Goal: Information Seeking & Learning: Find contact information

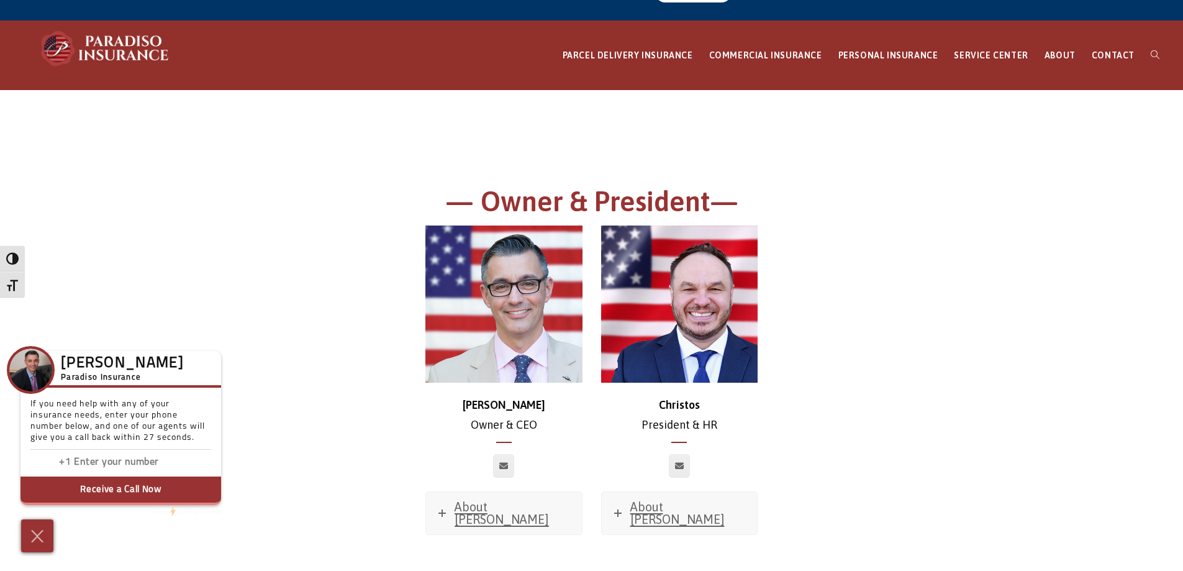
scroll to position [124, 0]
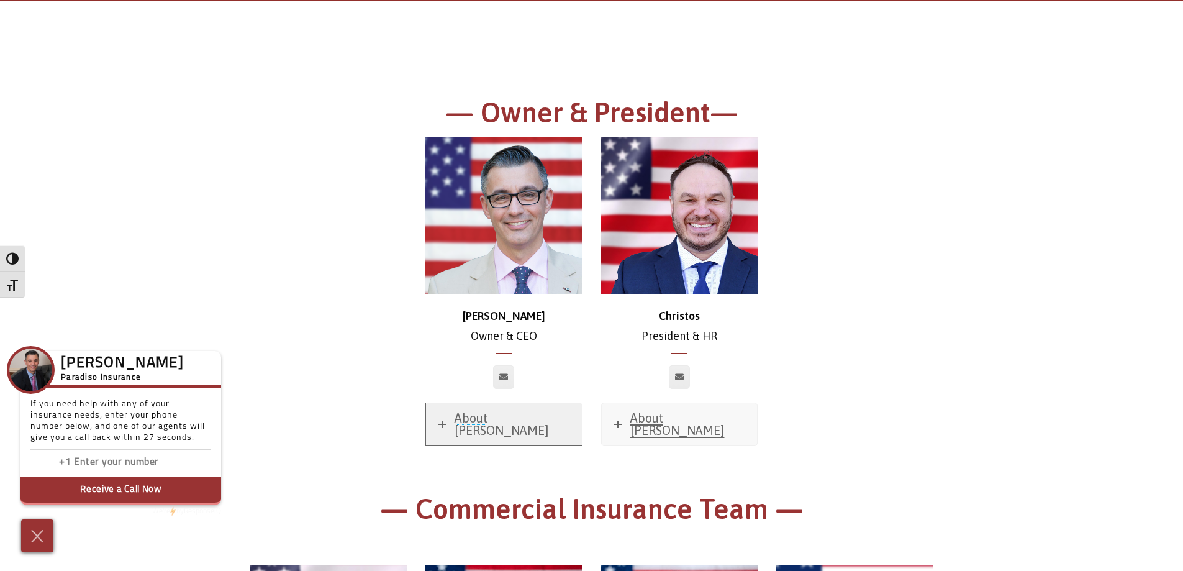
click at [489, 419] on span "About [PERSON_NAME]" at bounding box center [502, 424] width 94 height 27
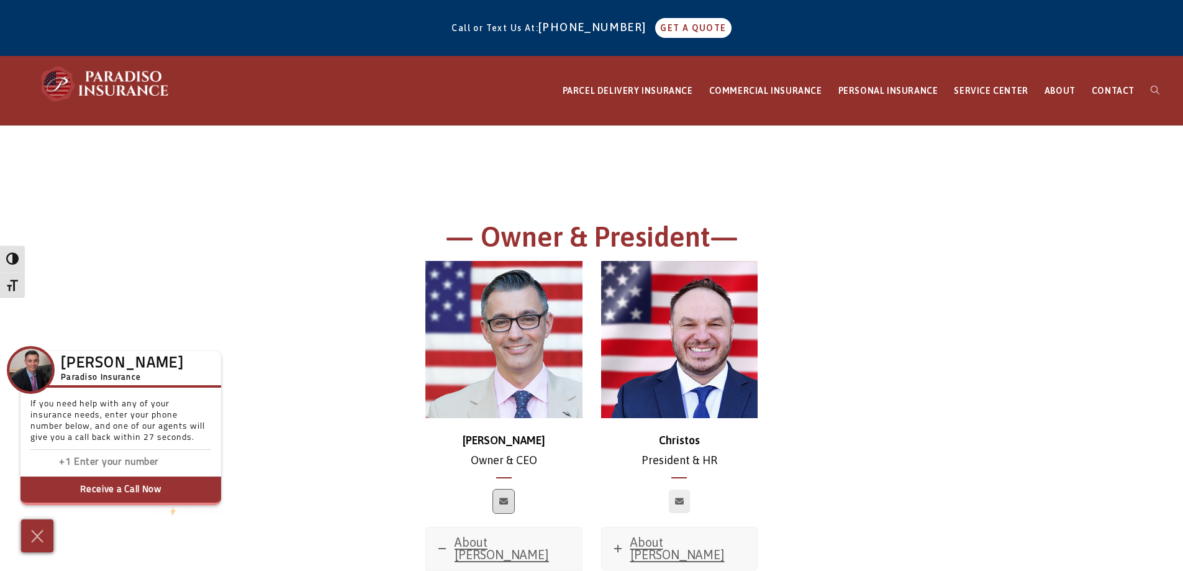
click at [504, 501] on icon at bounding box center [503, 500] width 9 height 7
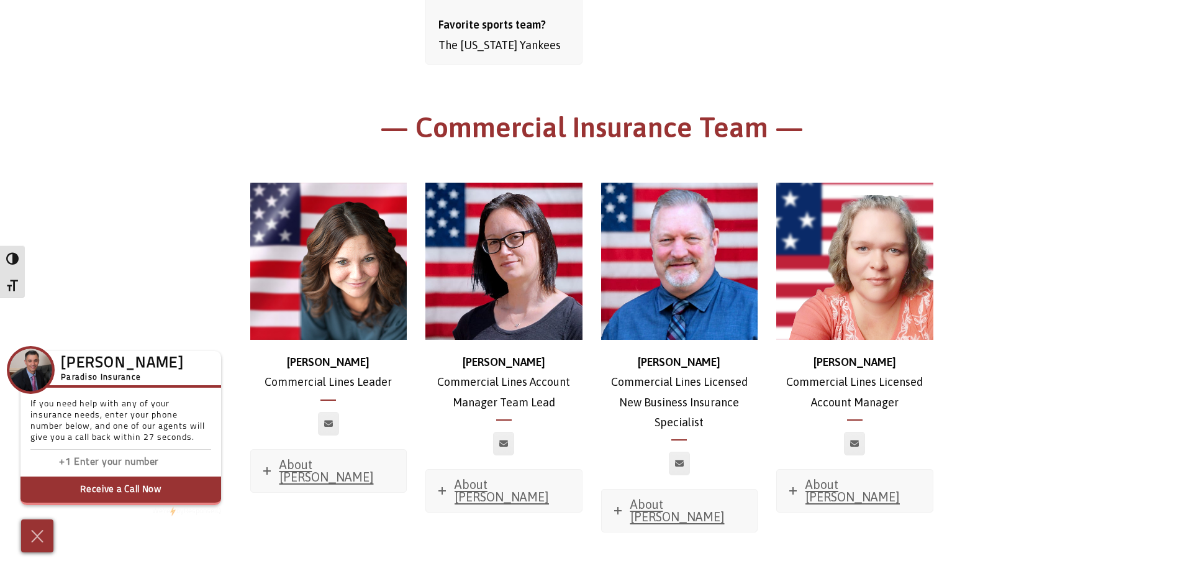
scroll to position [1056, 0]
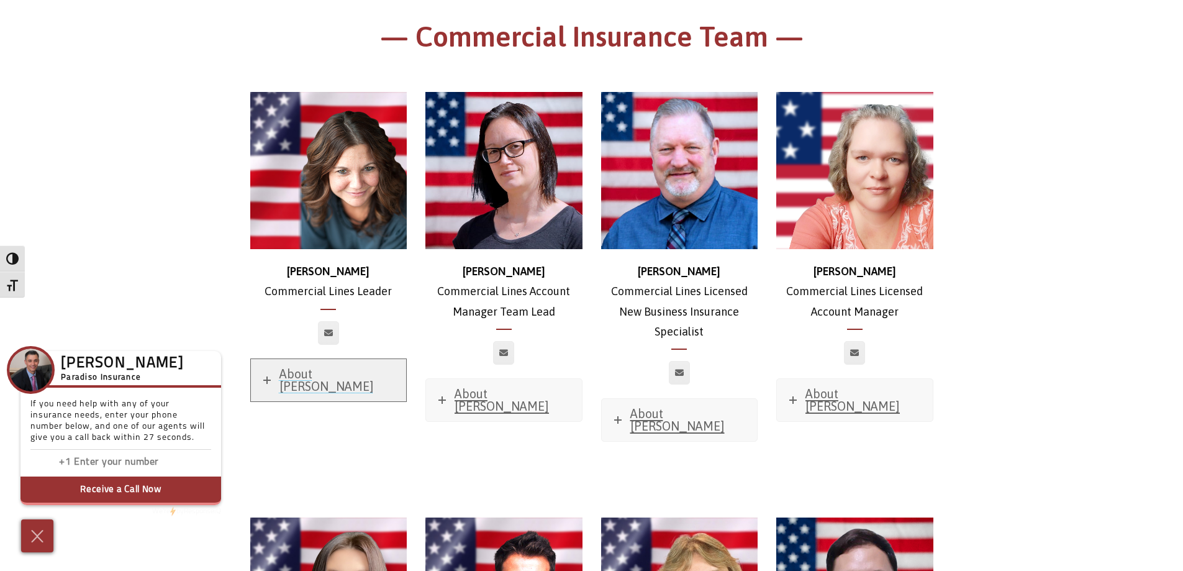
click at [284, 366] on span "About [PERSON_NAME]" at bounding box center [326, 379] width 94 height 27
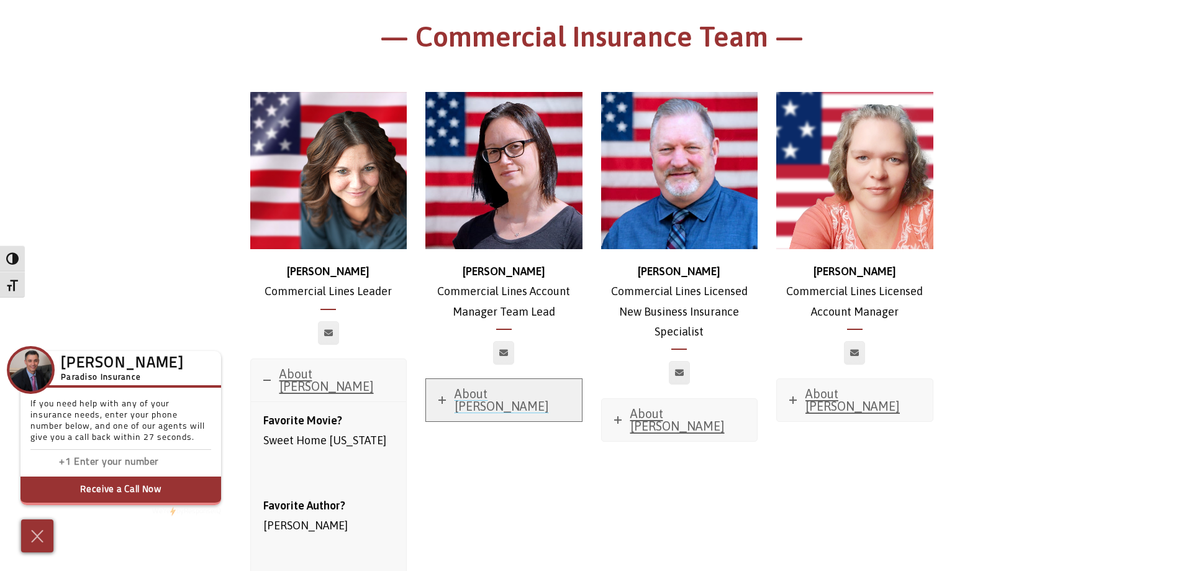
click at [458, 386] on span "About [PERSON_NAME]" at bounding box center [502, 399] width 94 height 27
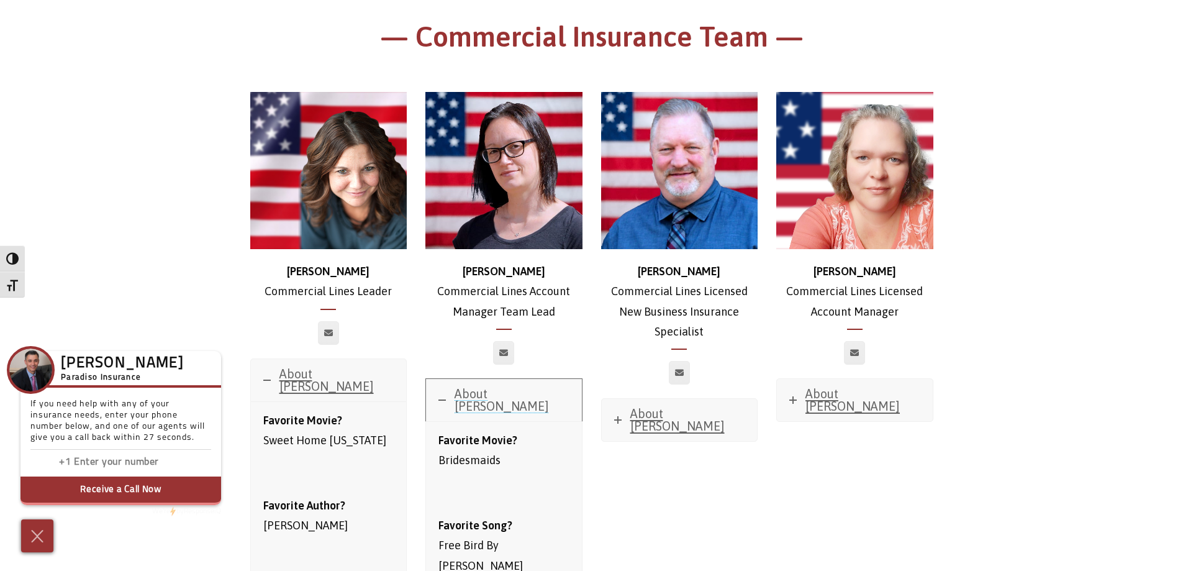
click at [459, 386] on span "About [PERSON_NAME]" at bounding box center [502, 399] width 94 height 27
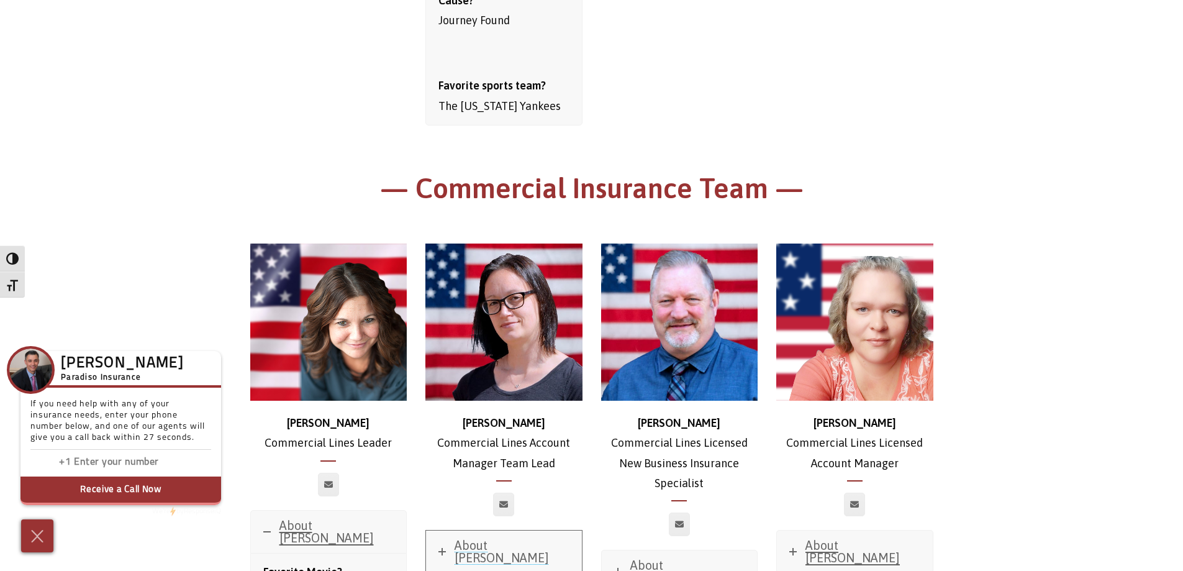
scroll to position [994, 0]
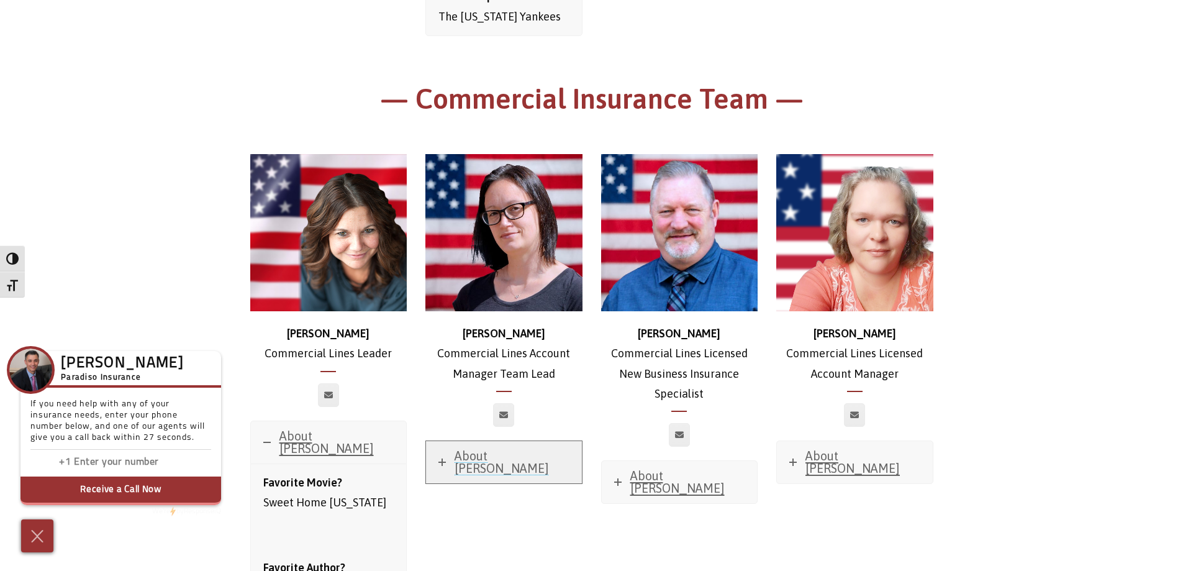
click at [518, 448] on span "About [PERSON_NAME]" at bounding box center [502, 461] width 94 height 27
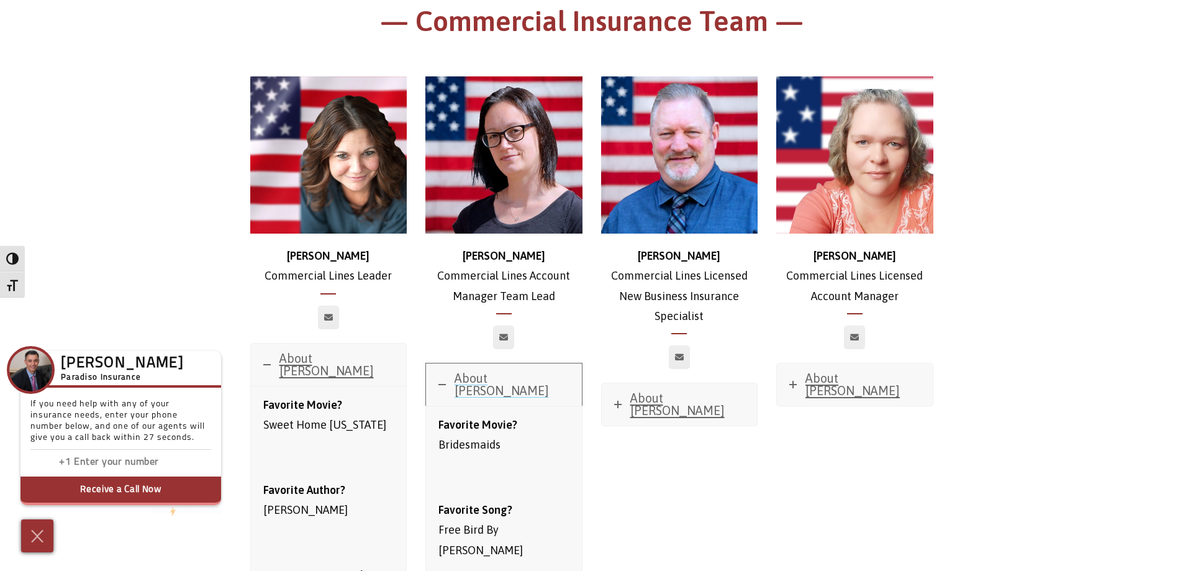
scroll to position [1180, 0]
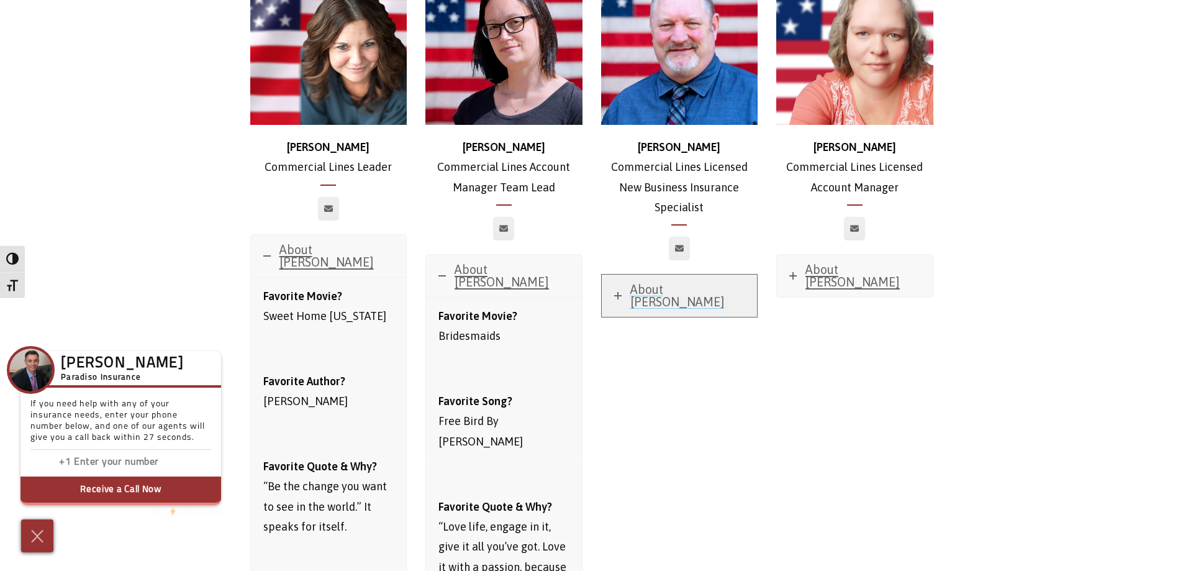
click at [652, 288] on link "About [PERSON_NAME]" at bounding box center [680, 296] width 156 height 42
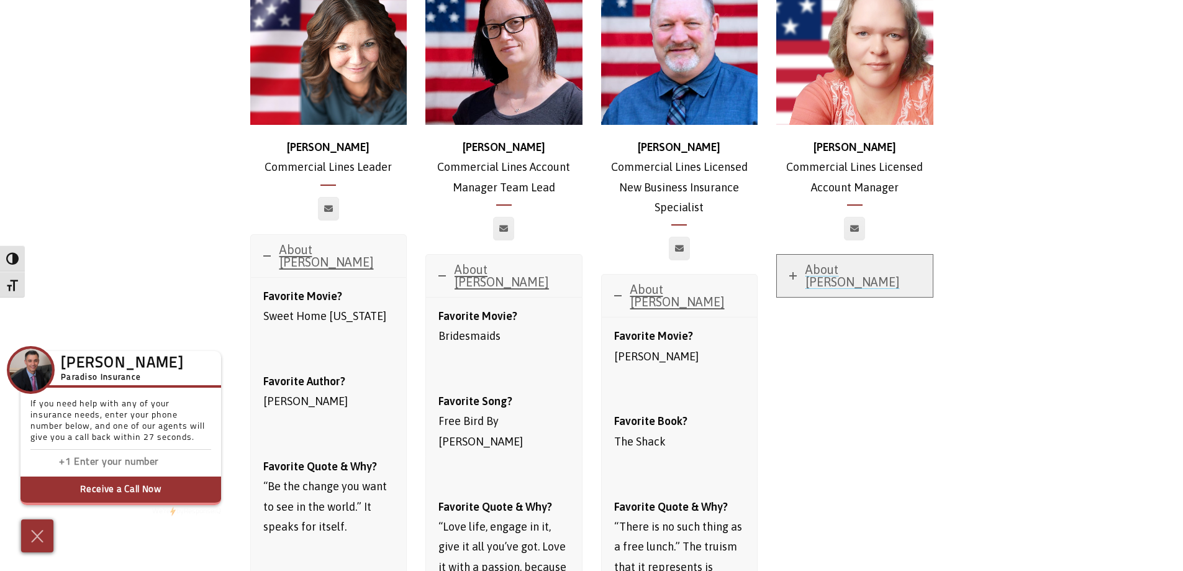
click at [830, 262] on span "About [PERSON_NAME]" at bounding box center [853, 275] width 94 height 27
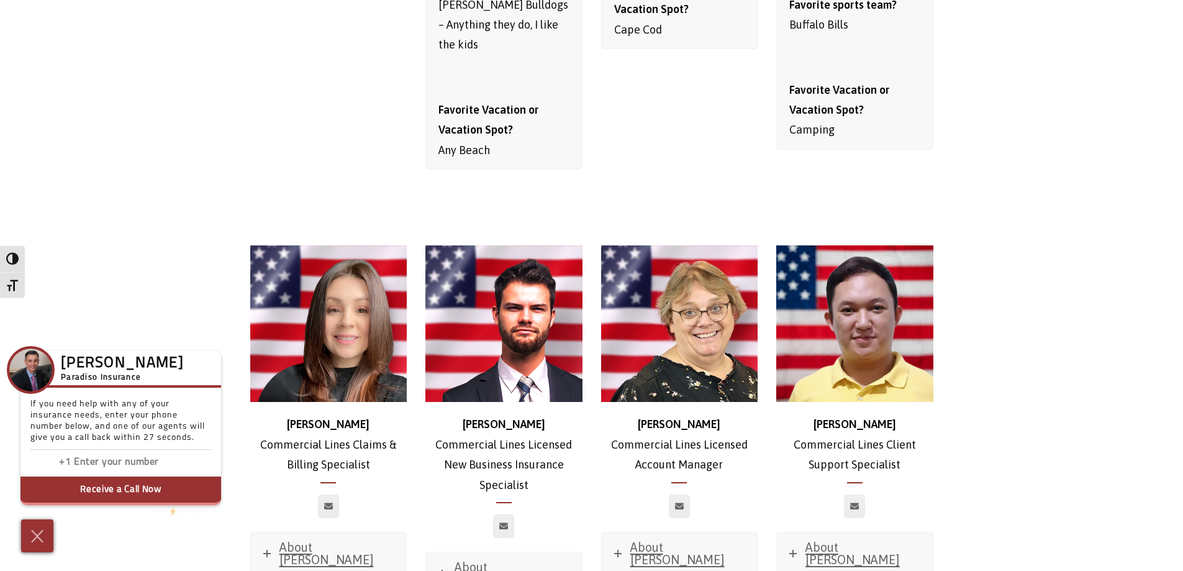
scroll to position [2112, 0]
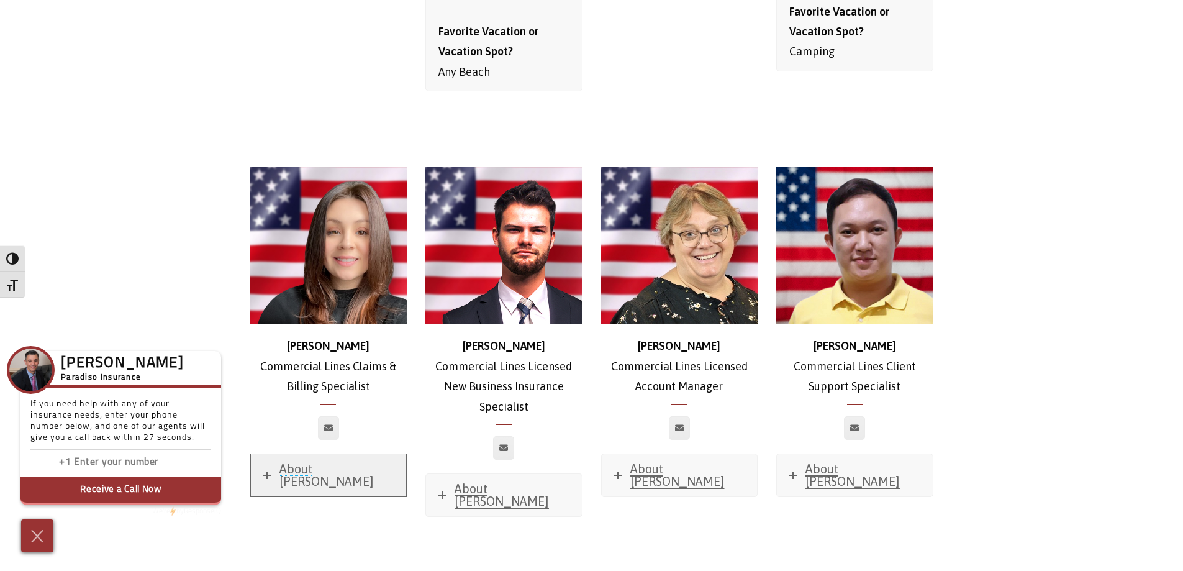
click at [339, 461] on span "About [PERSON_NAME]" at bounding box center [326, 474] width 94 height 27
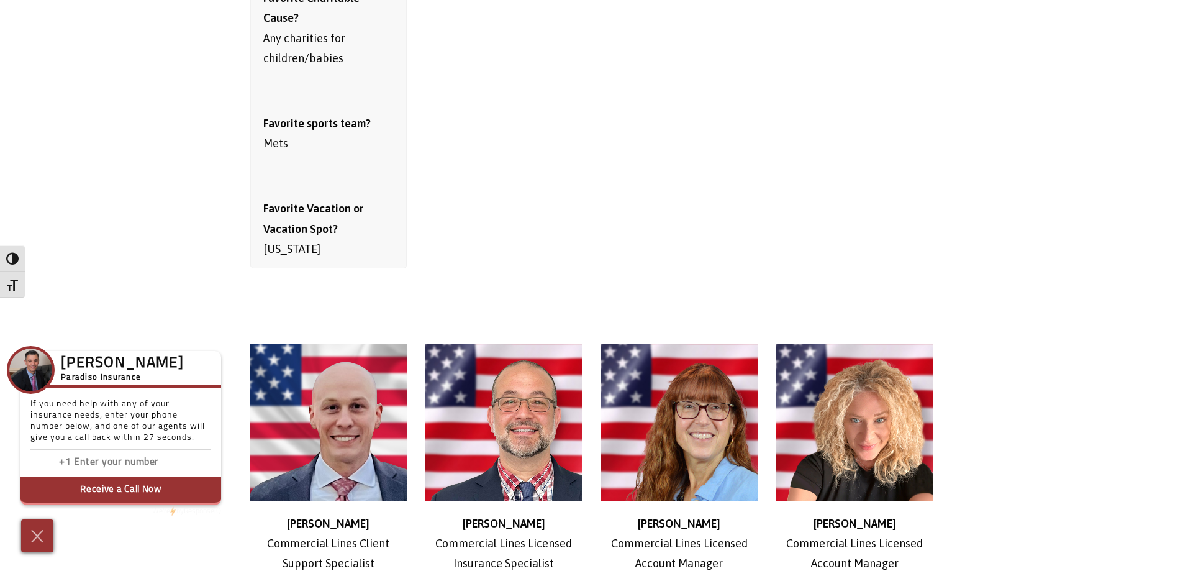
scroll to position [3292, 0]
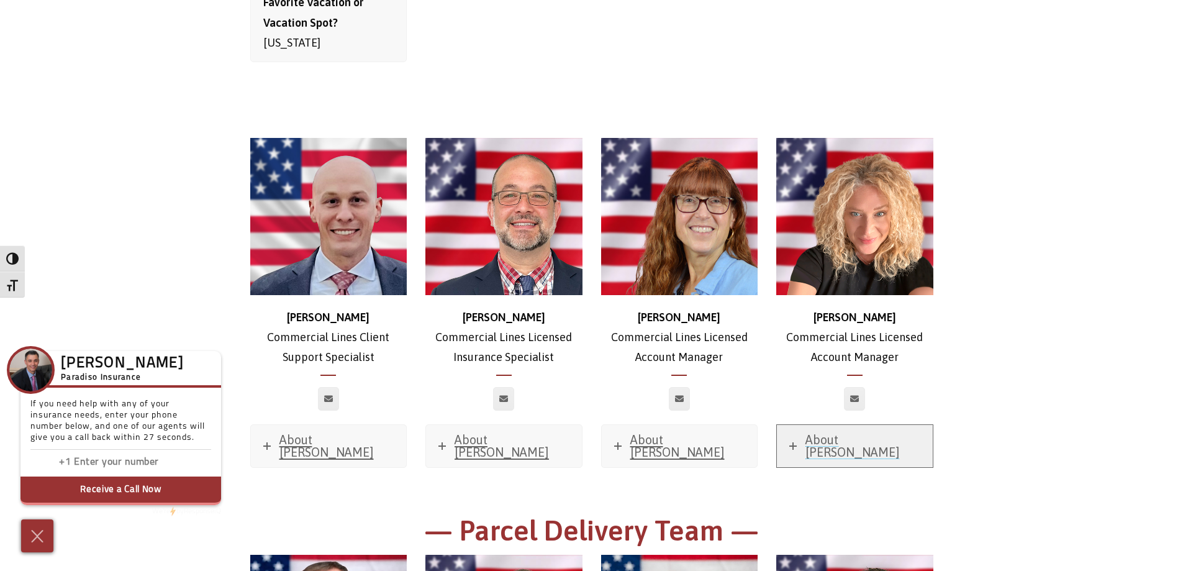
click at [829, 432] on span "About [PERSON_NAME]" at bounding box center [853, 445] width 94 height 27
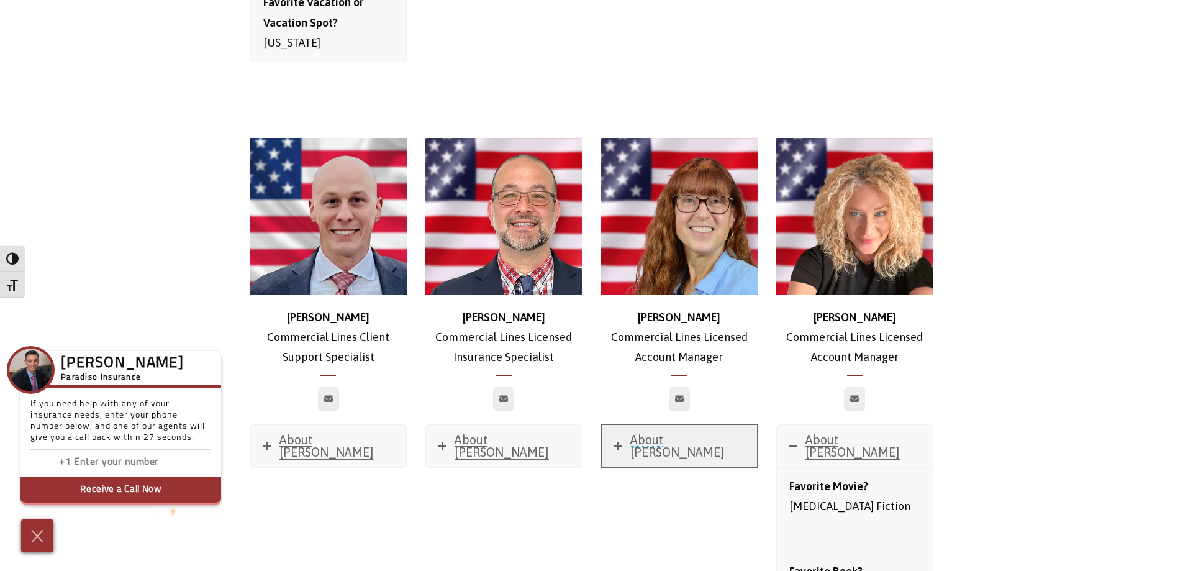
click at [691, 432] on span "About [PERSON_NAME]" at bounding box center [677, 445] width 94 height 27
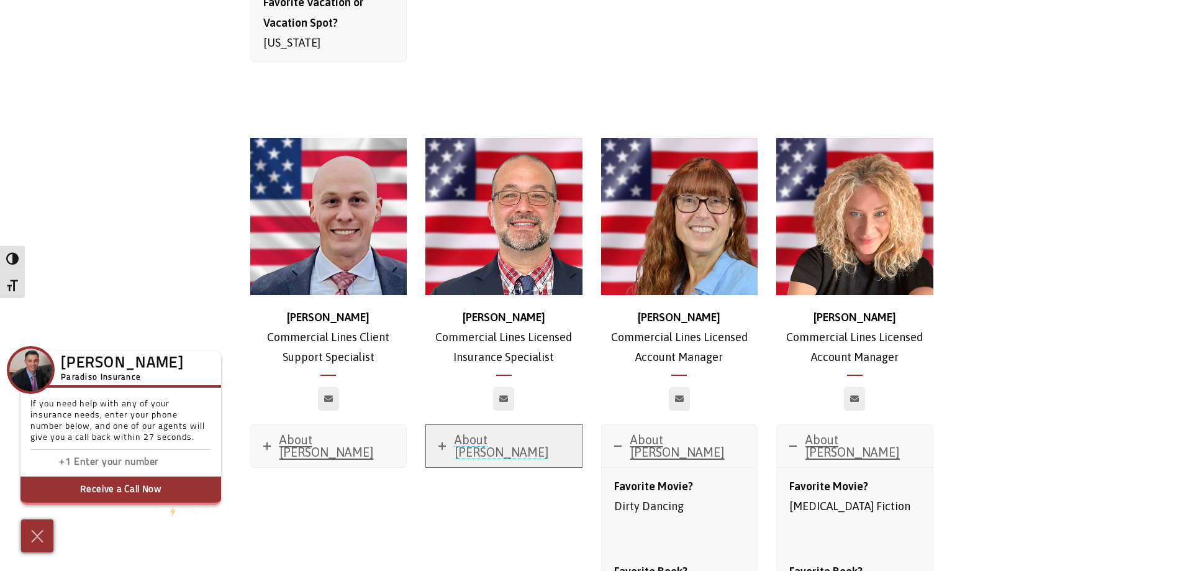
click at [486, 432] on span "About [PERSON_NAME]" at bounding box center [502, 445] width 94 height 27
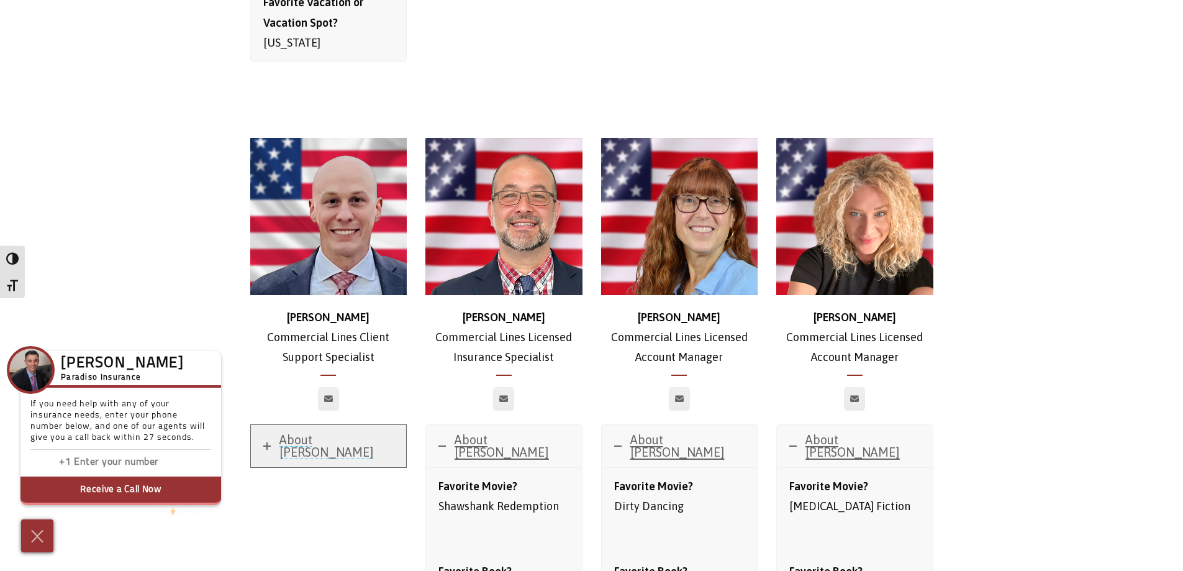
click at [317, 432] on span "About [PERSON_NAME]" at bounding box center [326, 445] width 94 height 27
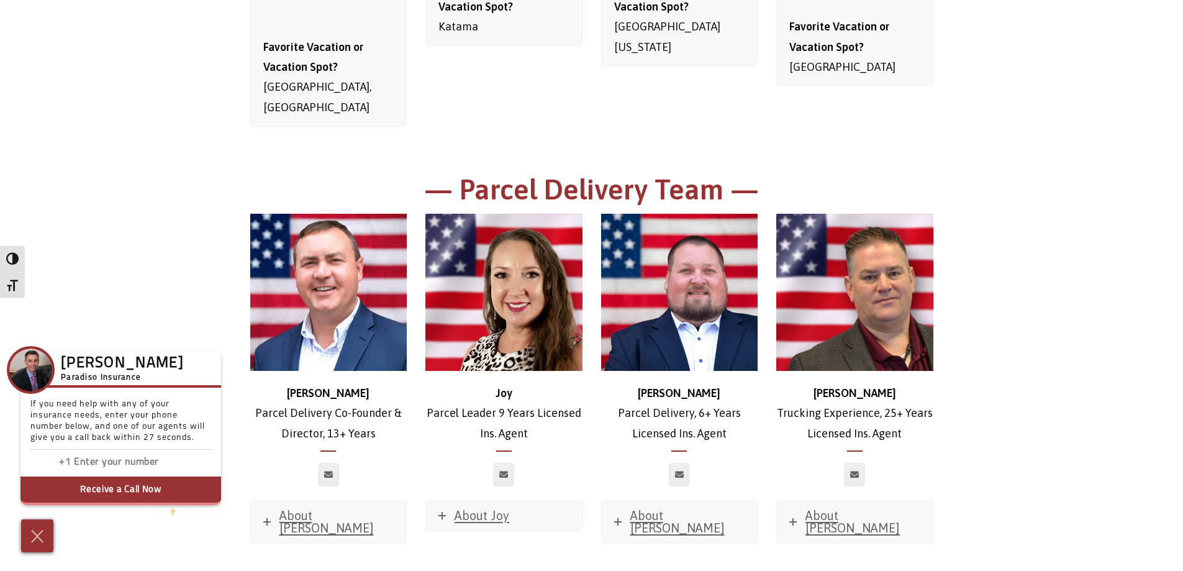
scroll to position [4223, 0]
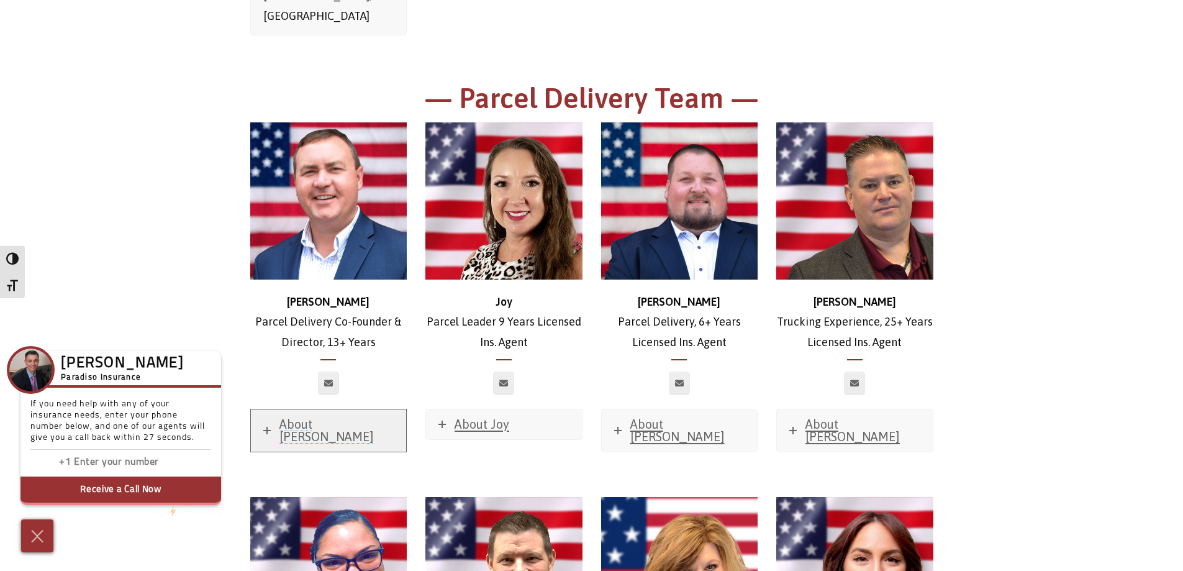
click at [304, 417] on span "About [PERSON_NAME]" at bounding box center [326, 430] width 94 height 27
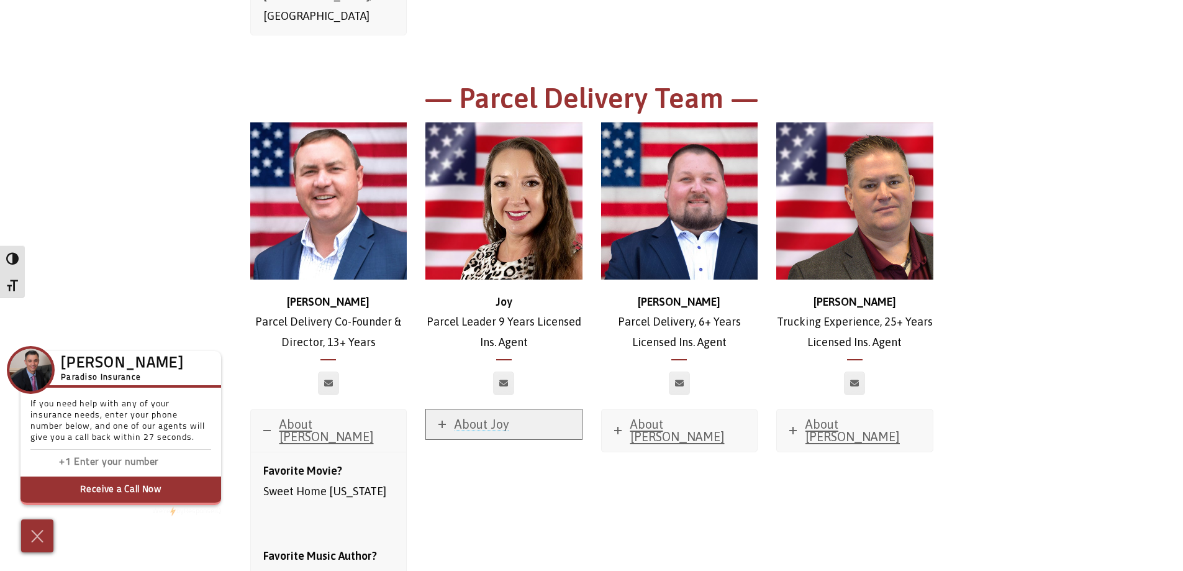
click at [469, 409] on link "About Joy" at bounding box center [504, 424] width 156 height 30
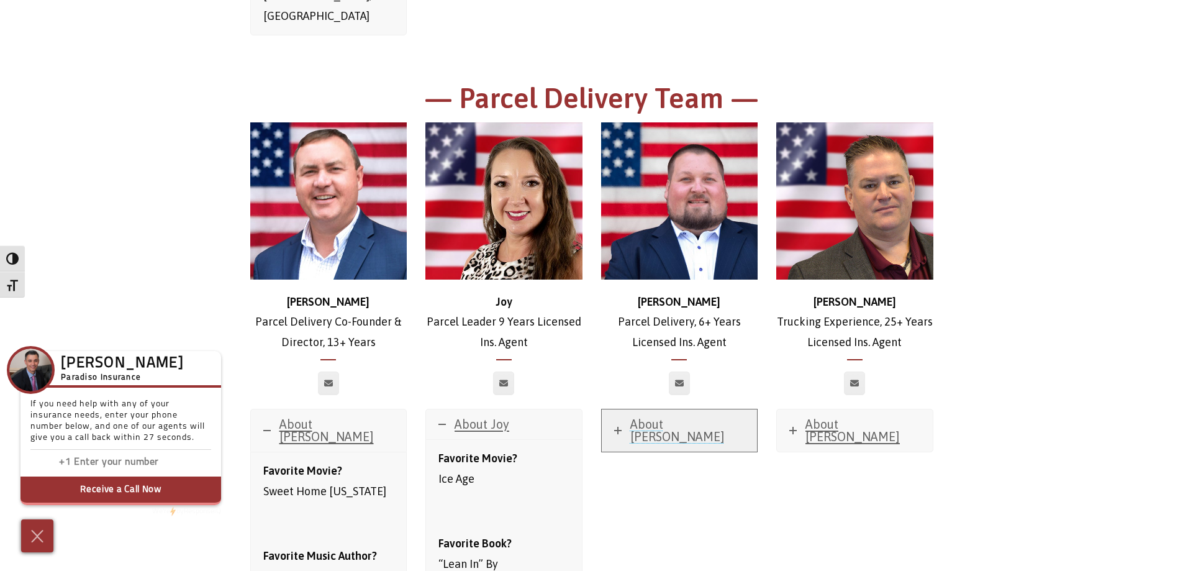
click at [667, 417] on span "About [PERSON_NAME]" at bounding box center [677, 430] width 94 height 27
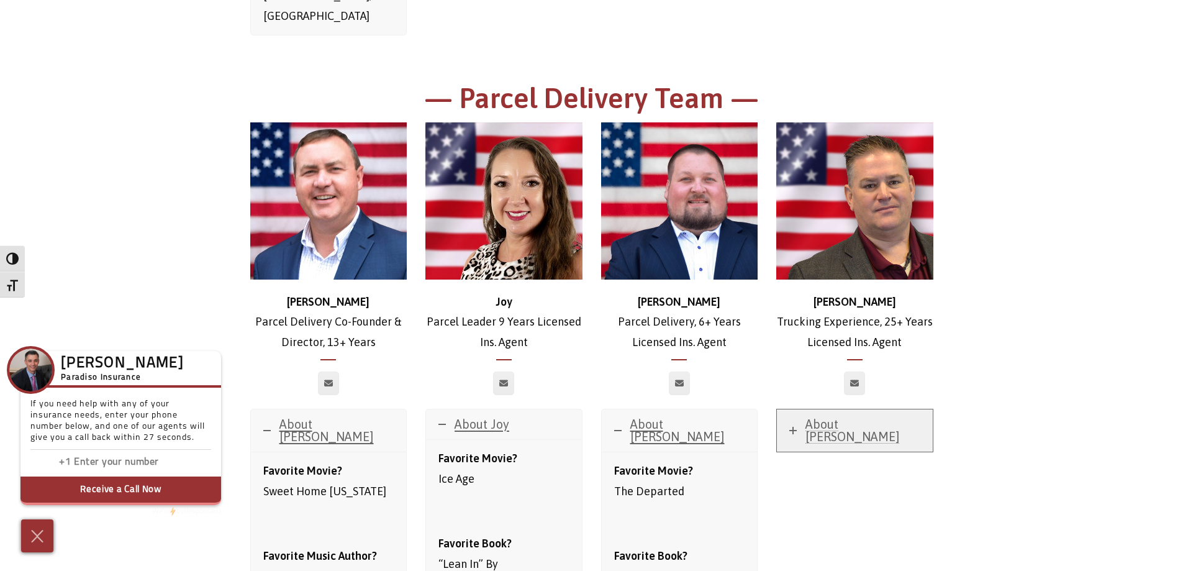
click at [819, 417] on span "About [PERSON_NAME]" at bounding box center [853, 430] width 94 height 27
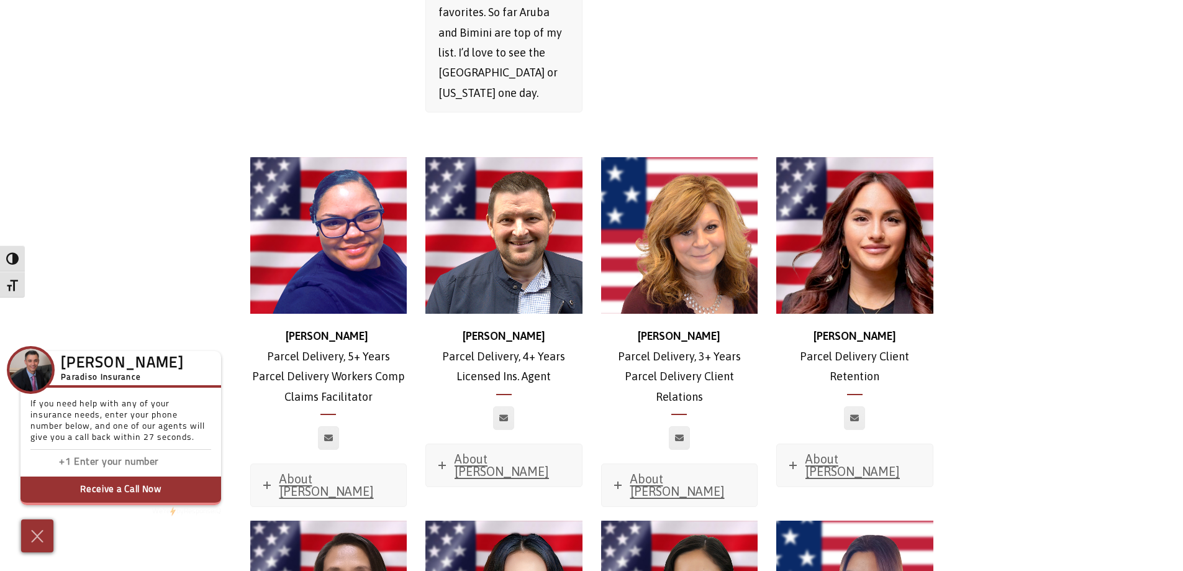
scroll to position [5838, 0]
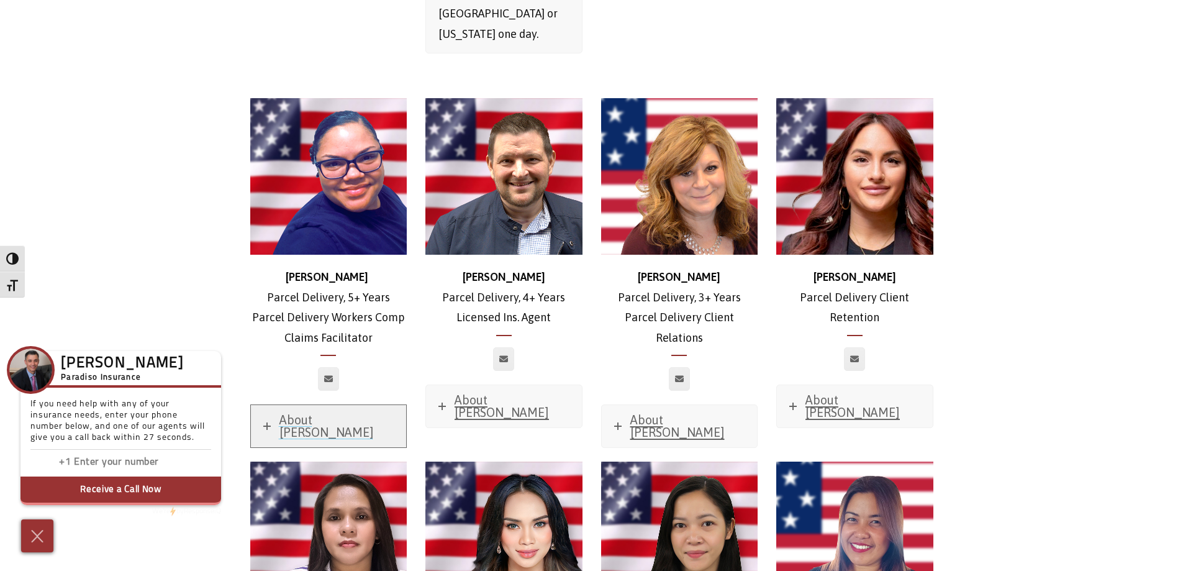
click at [327, 412] on span "About [PERSON_NAME]" at bounding box center [326, 425] width 94 height 27
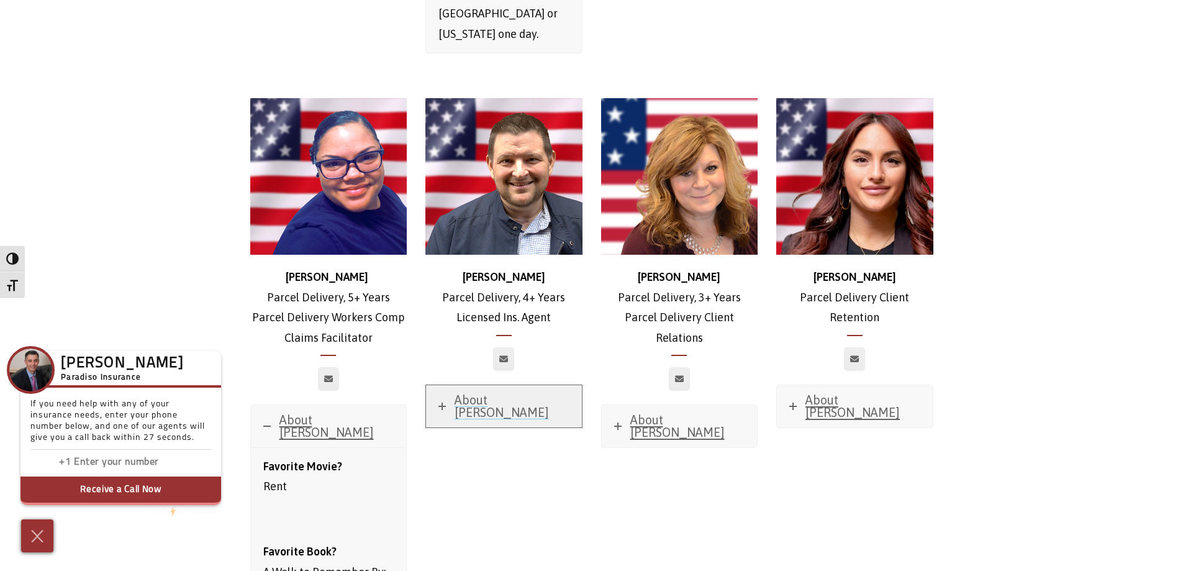
click at [468, 393] on span "About [PERSON_NAME]" at bounding box center [502, 406] width 94 height 27
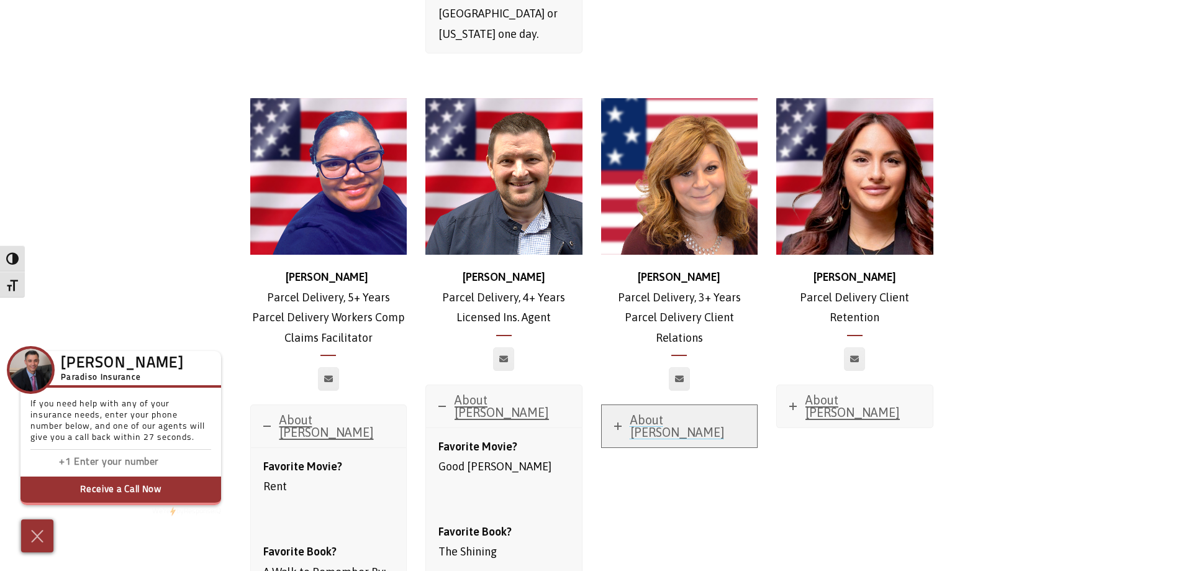
click at [660, 412] on span "About [PERSON_NAME]" at bounding box center [677, 425] width 94 height 27
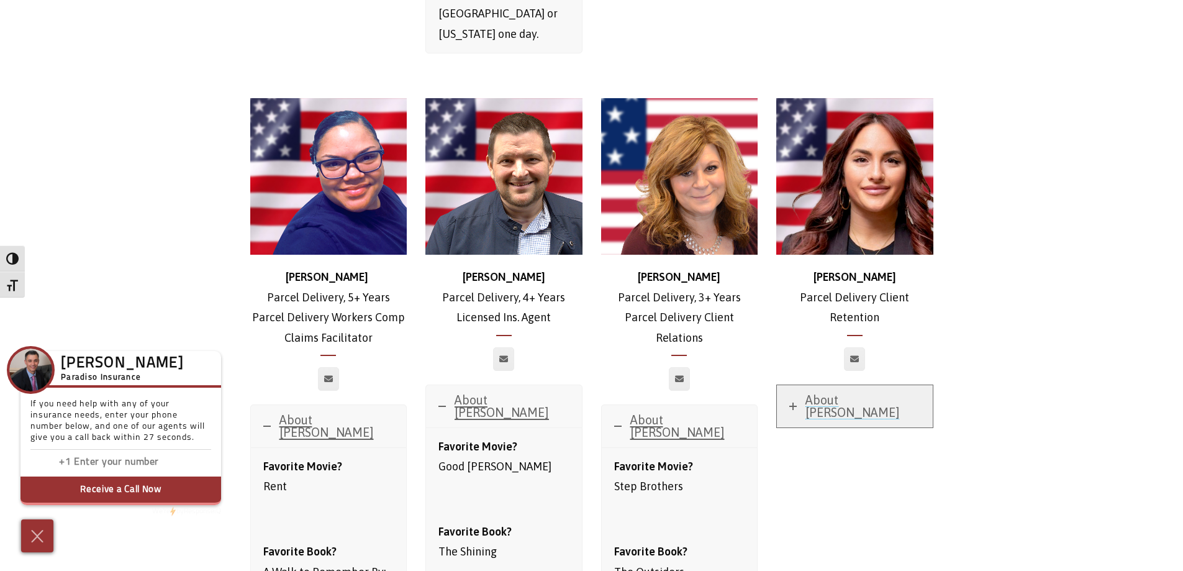
click at [825, 393] on span "About [PERSON_NAME]" at bounding box center [853, 406] width 94 height 27
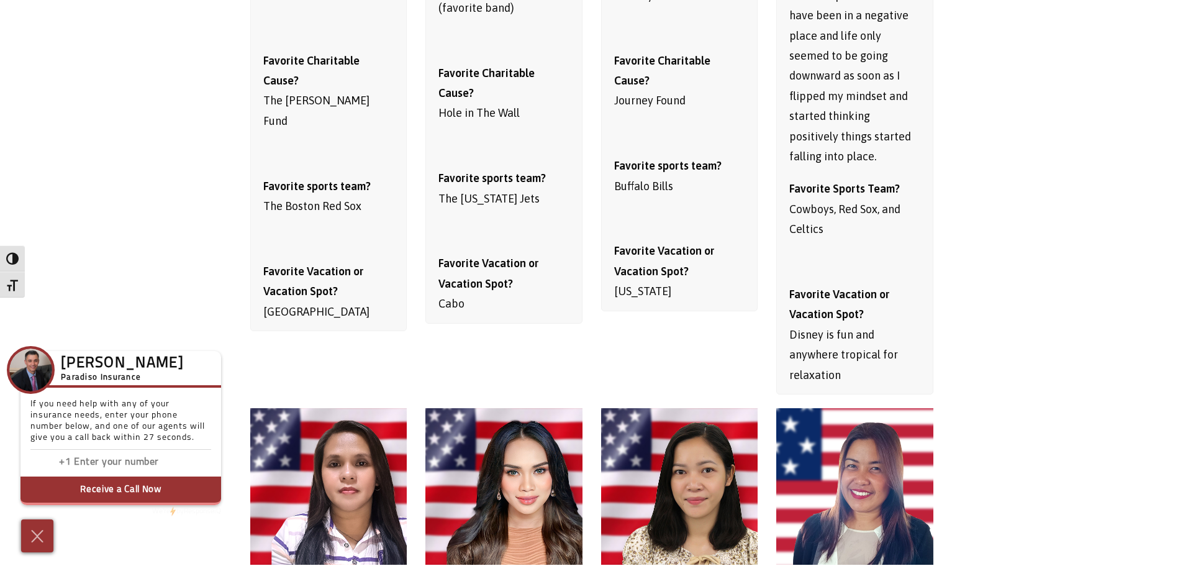
scroll to position [6646, 0]
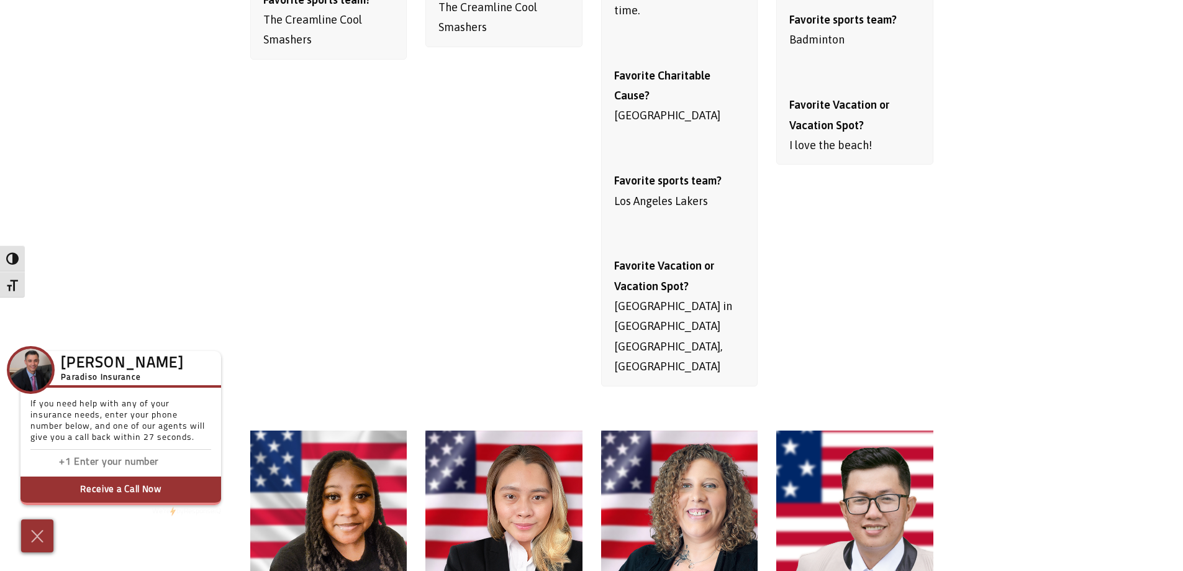
scroll to position [7826, 0]
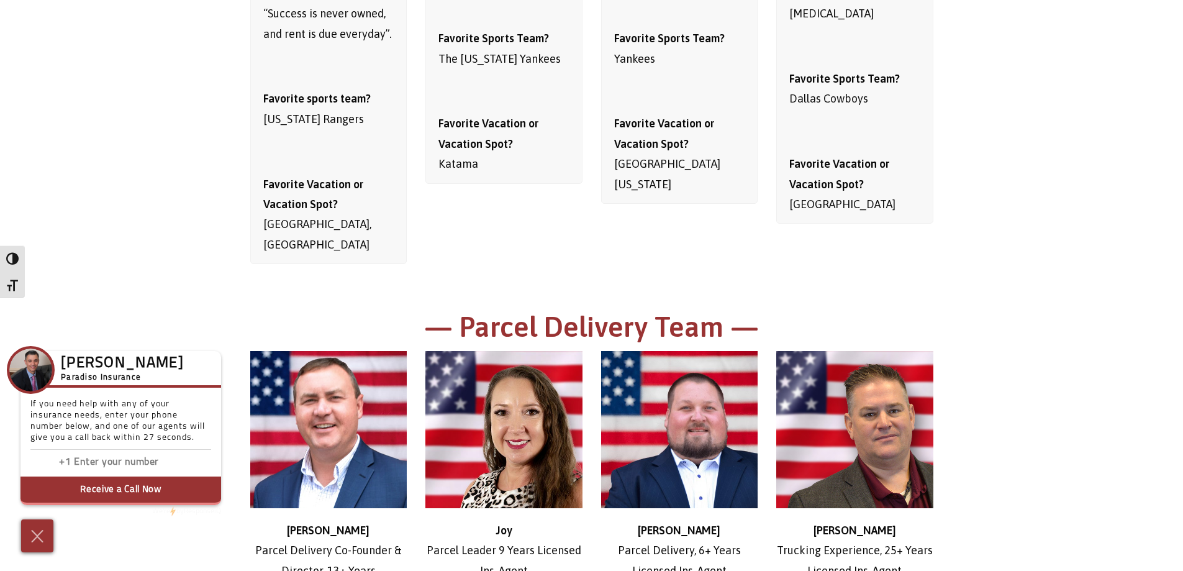
scroll to position [4099, 0]
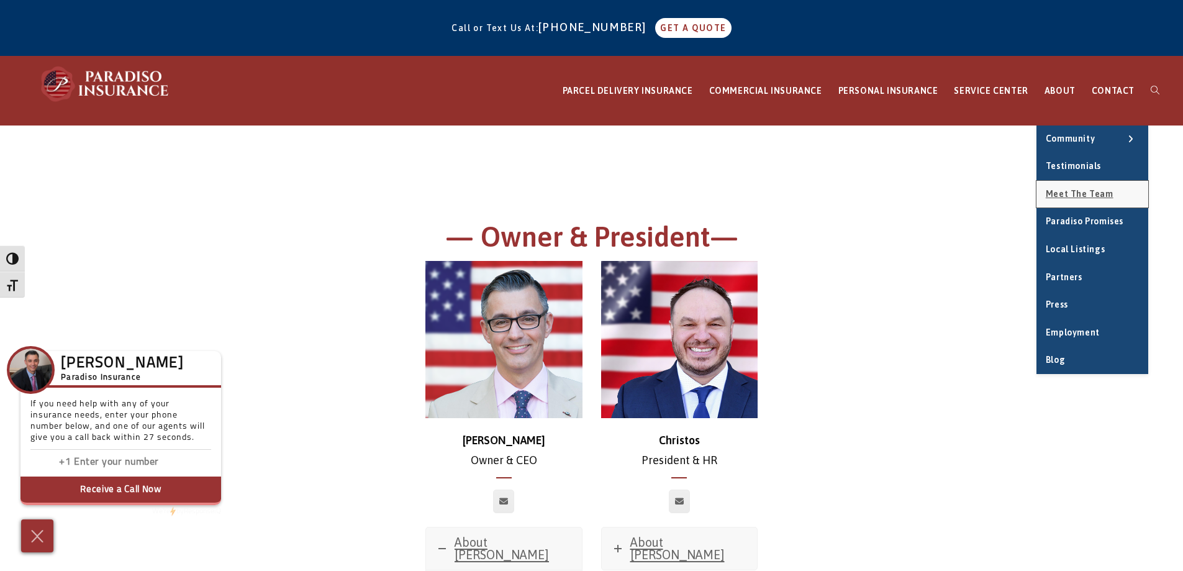
click at [1058, 191] on span "Meet the Team" at bounding box center [1080, 194] width 68 height 10
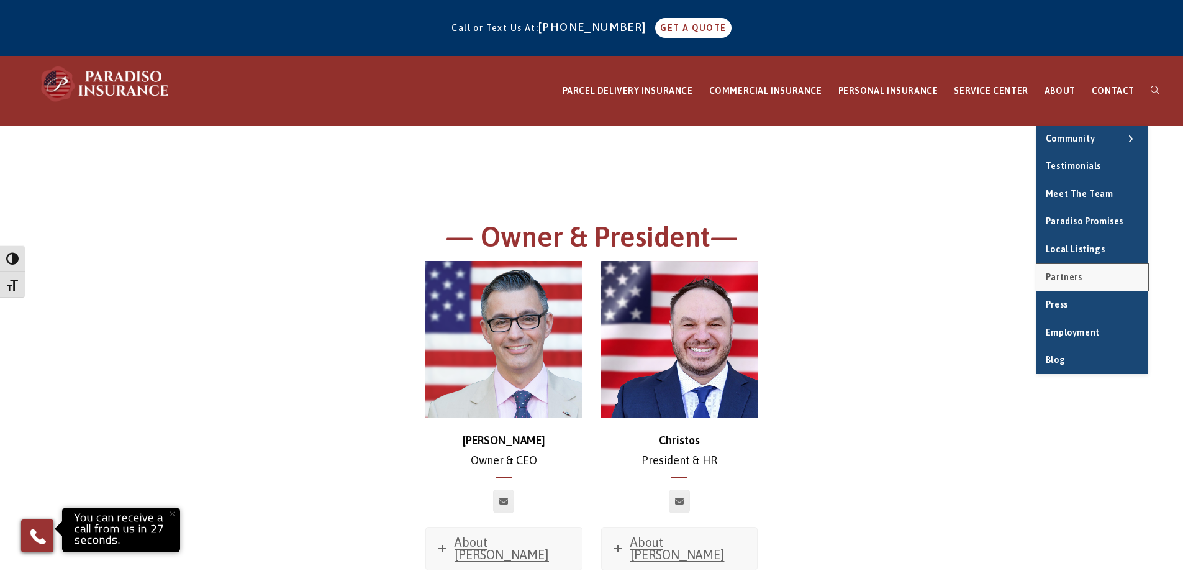
click at [1052, 269] on link "Partners" at bounding box center [1093, 277] width 112 height 27
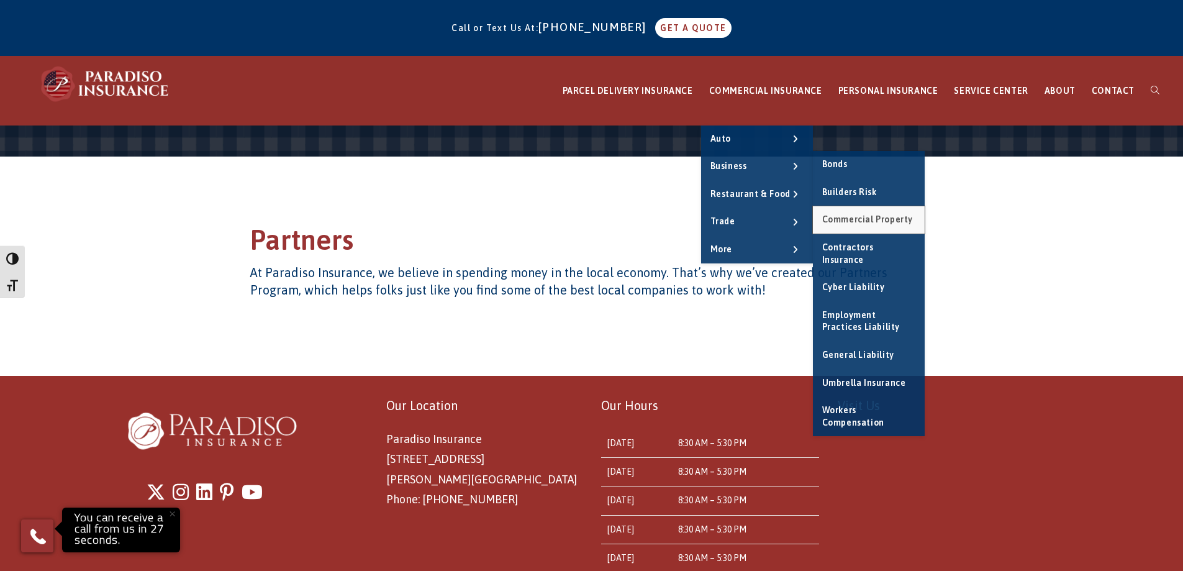
click at [885, 220] on span "Commercial Property" at bounding box center [867, 219] width 91 height 10
